Goal: Obtain resource: Download file/media

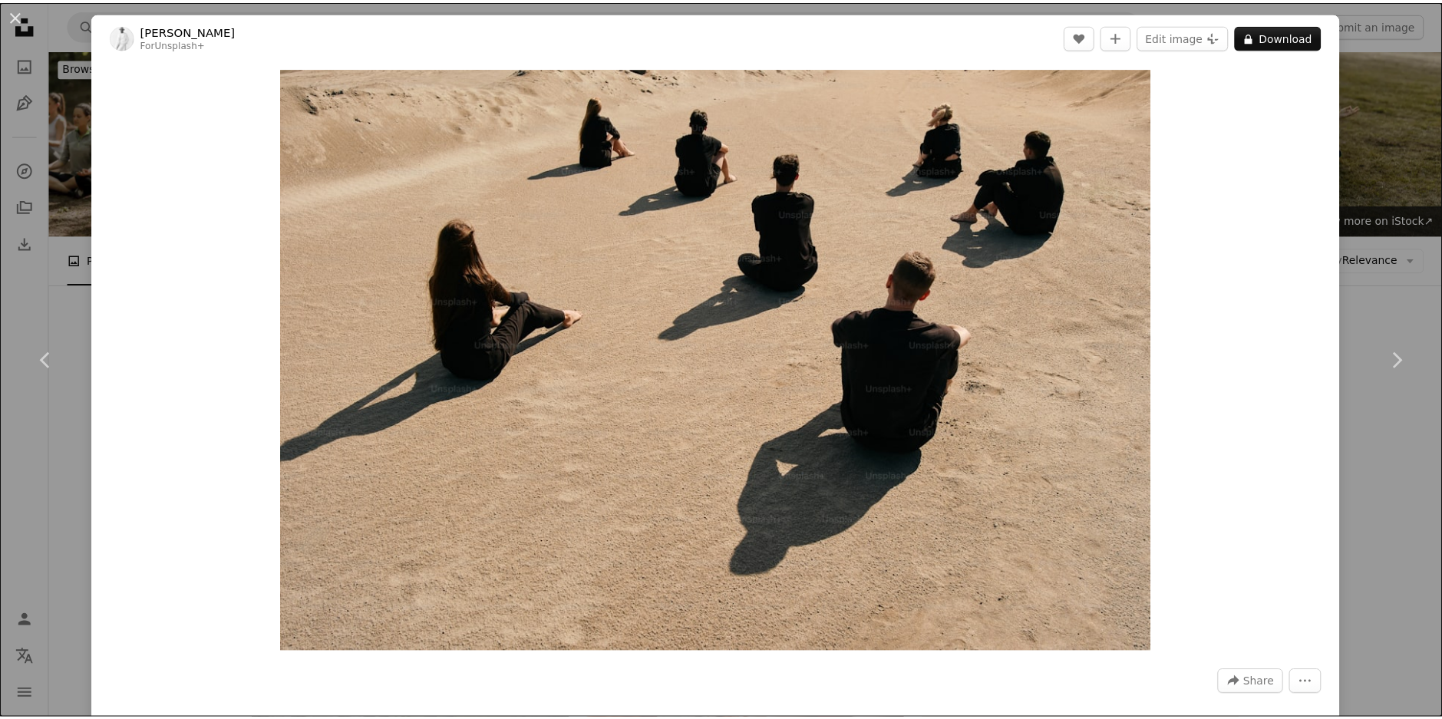
scroll to position [7674, 0]
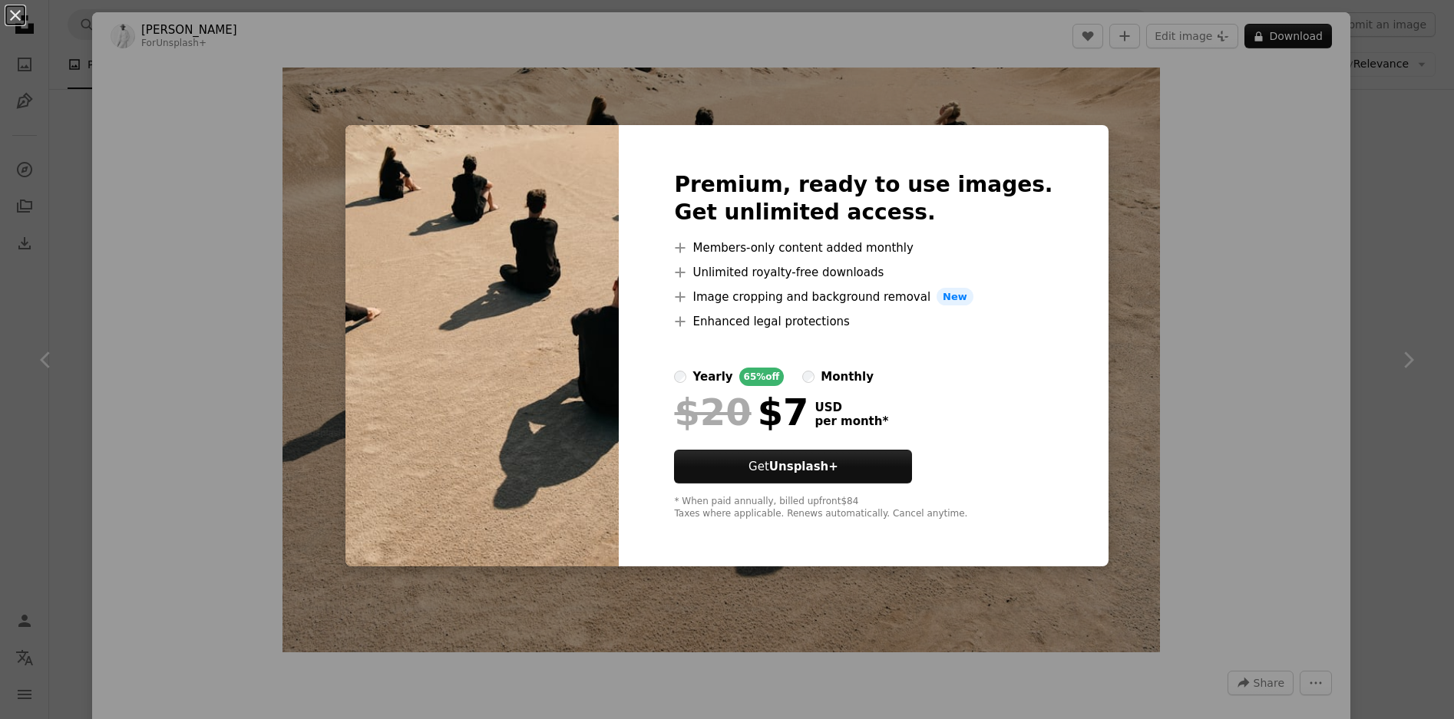
click at [13, 12] on button "An X shape" at bounding box center [15, 15] width 18 height 18
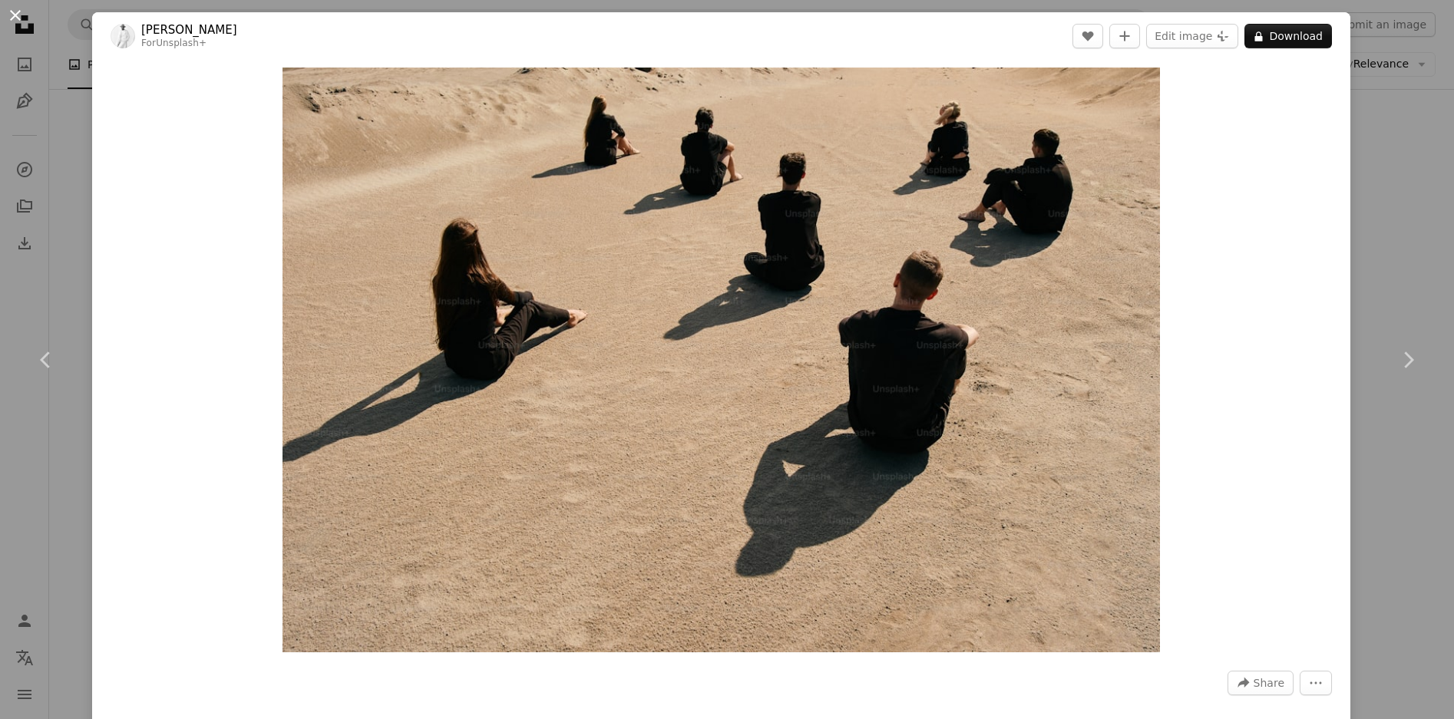
click at [15, 12] on button "An X shape" at bounding box center [15, 15] width 18 height 18
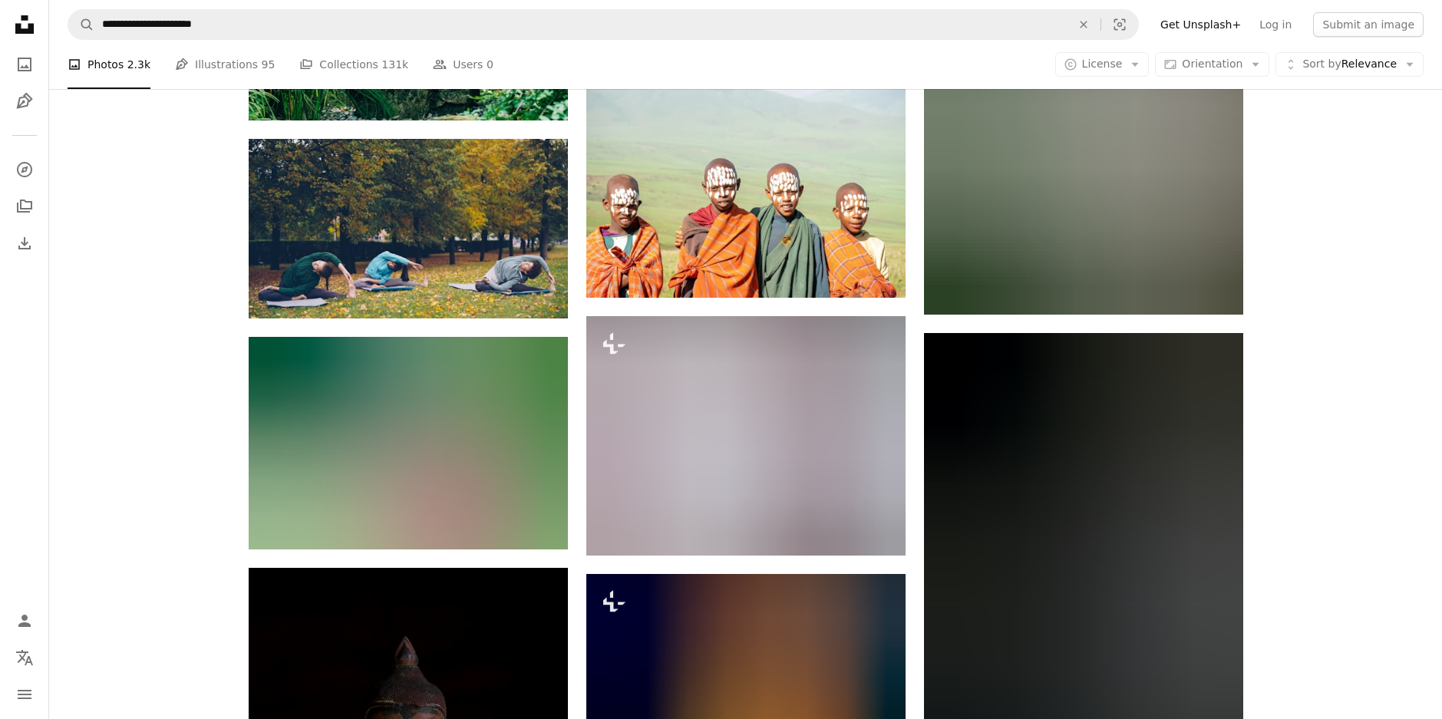
scroll to position [36377, 0]
